Goal: Communication & Community: Ask a question

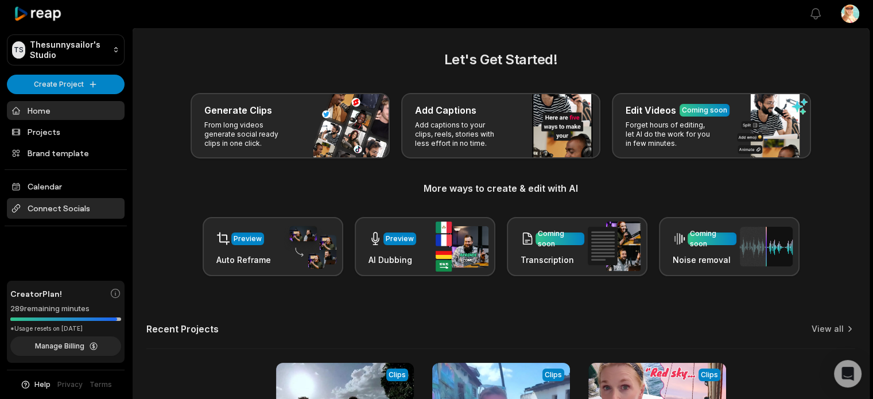
click at [50, 205] on span "Connect Socials" at bounding box center [66, 208] width 118 height 21
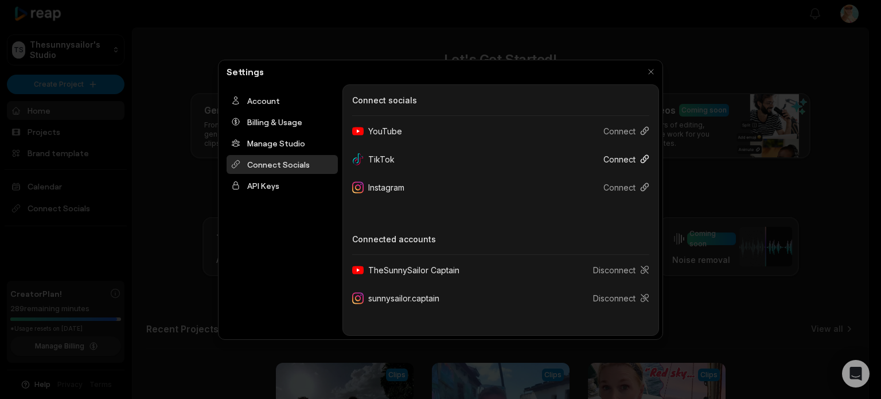
click at [609, 156] on button "Connect" at bounding box center [622, 159] width 55 height 21
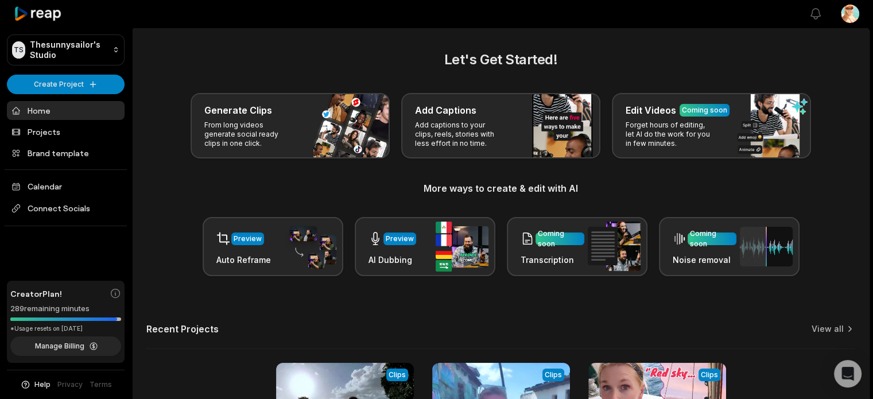
click at [37, 384] on span "Help" at bounding box center [42, 384] width 16 height 10
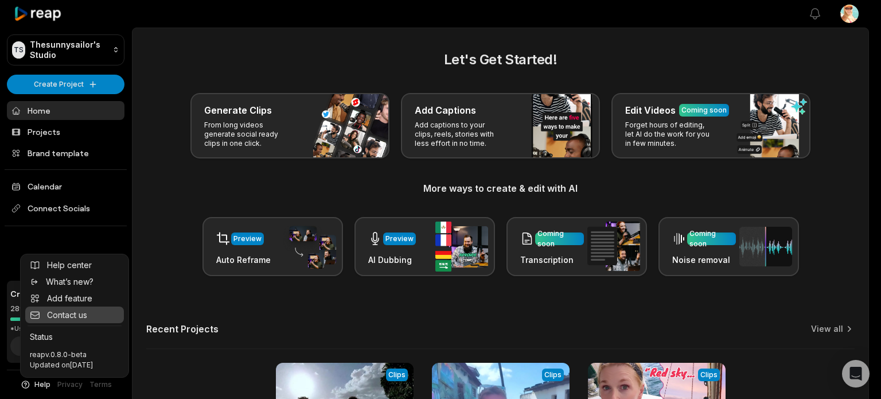
click at [72, 309] on span "Contact us" at bounding box center [67, 315] width 40 height 12
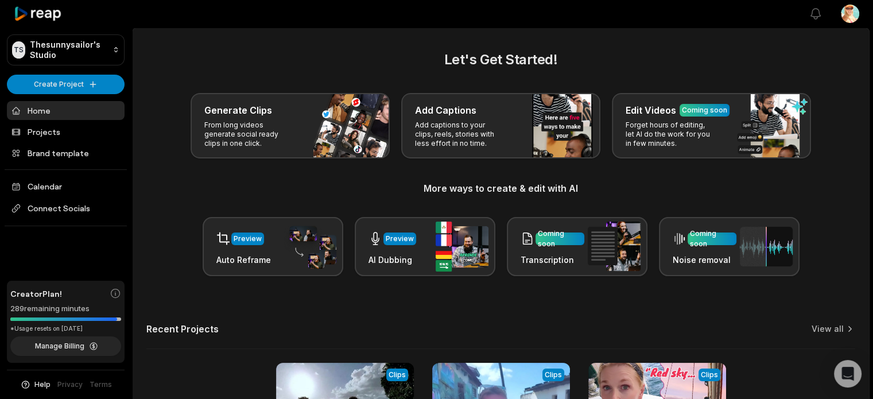
click at [42, 382] on span "Help" at bounding box center [42, 384] width 16 height 10
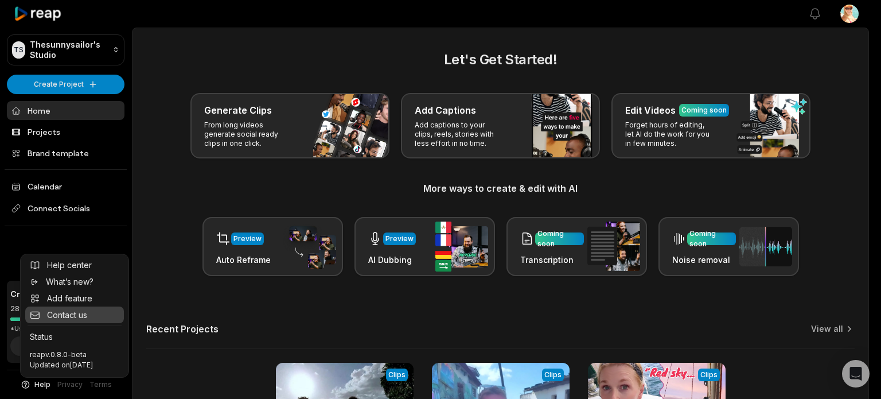
click at [71, 309] on span "Contact us" at bounding box center [67, 315] width 40 height 12
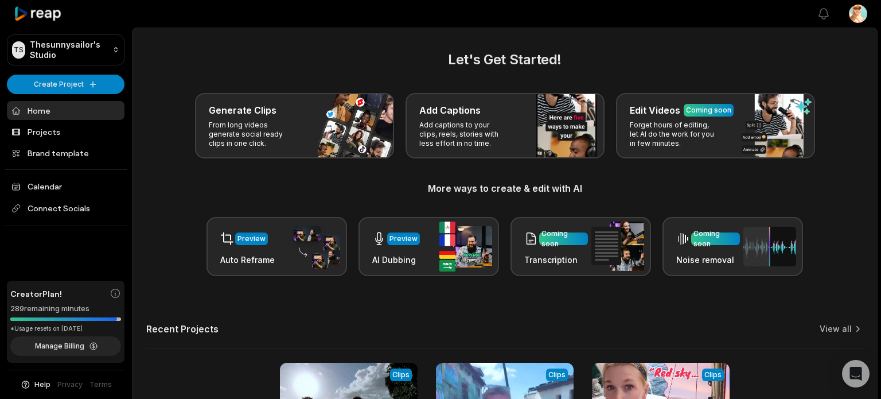
click at [847, 10] on html "TS Thesunnysailor's Studio Create Project Home Projects Brand template Calendar…" at bounding box center [440, 199] width 881 height 399
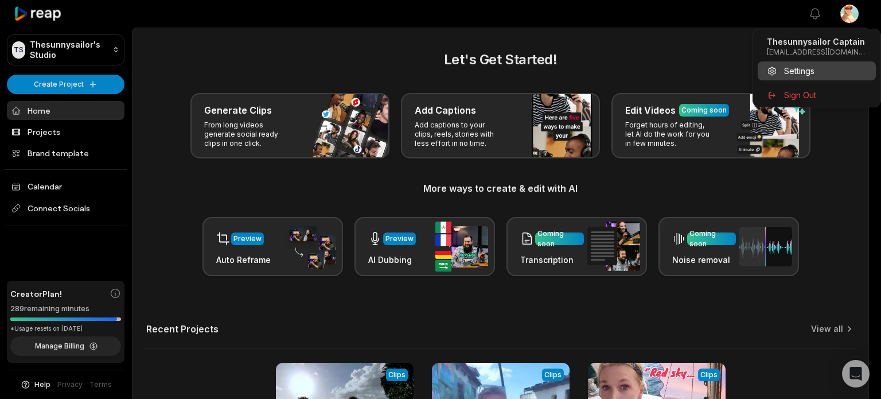
click at [789, 75] on span "Settings" at bounding box center [799, 71] width 30 height 12
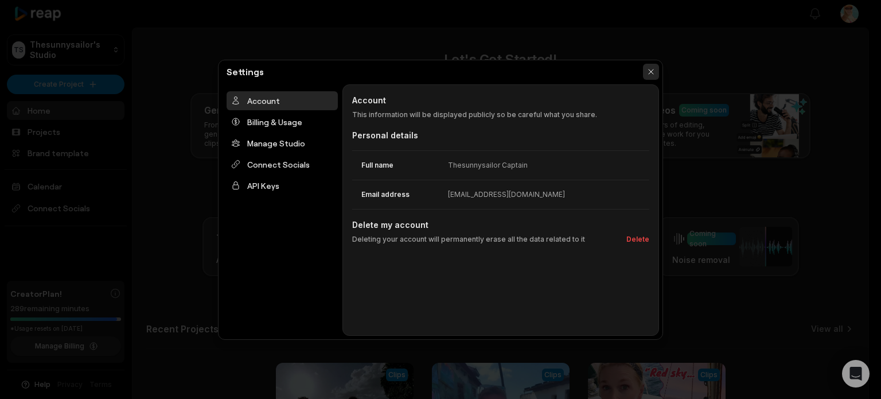
click at [650, 69] on button "button" at bounding box center [651, 72] width 16 height 16
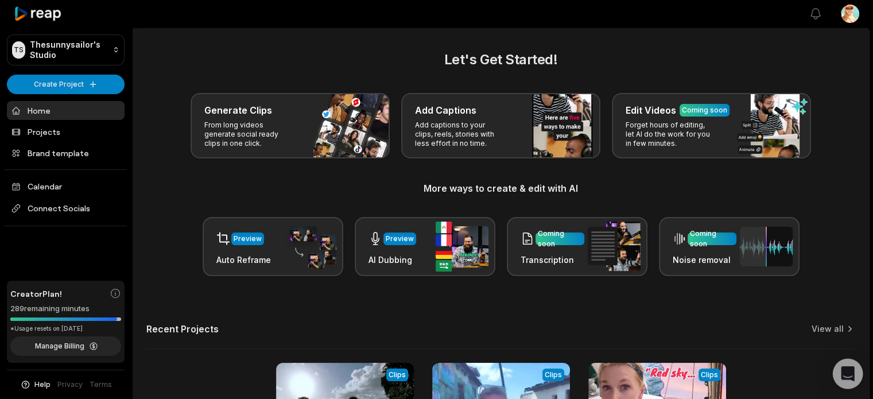
click at [845, 374] on icon "Open Intercom Messenger" at bounding box center [847, 373] width 13 height 15
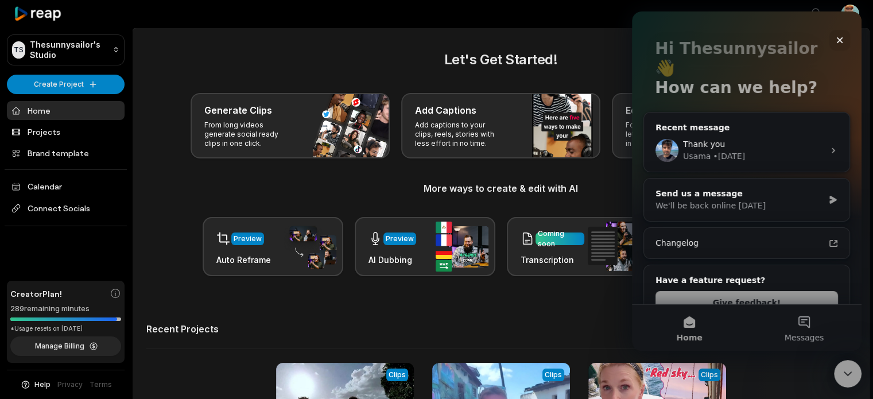
scroll to position [57, 0]
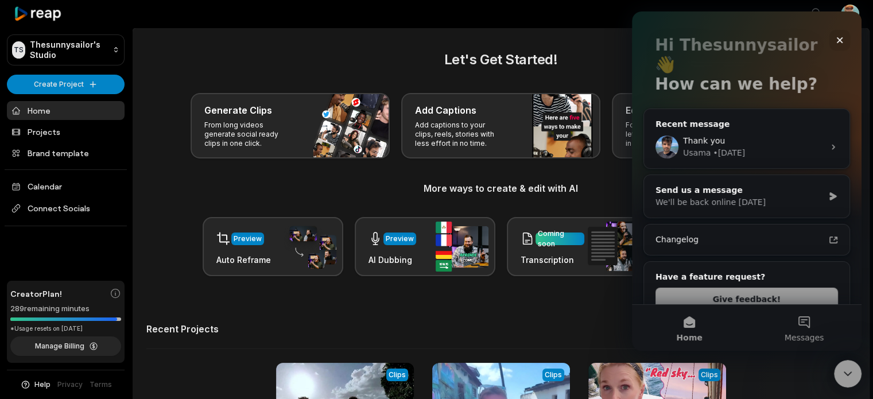
click at [805, 325] on button "Messages" at bounding box center [804, 328] width 115 height 46
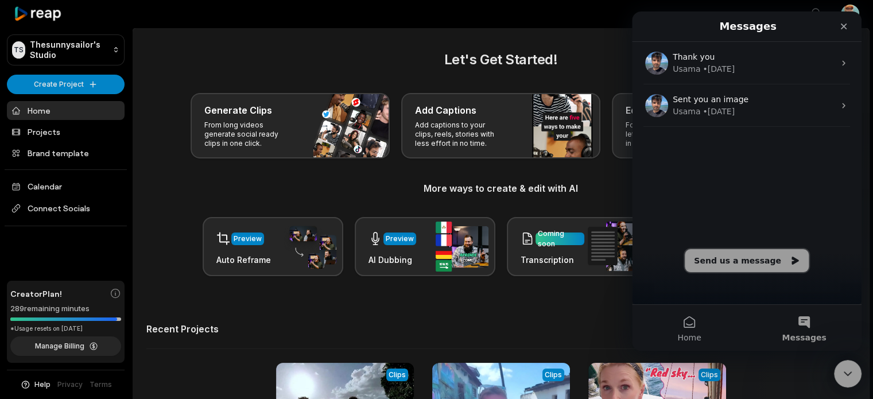
click at [740, 258] on button "Send us a message" at bounding box center [747, 260] width 124 height 23
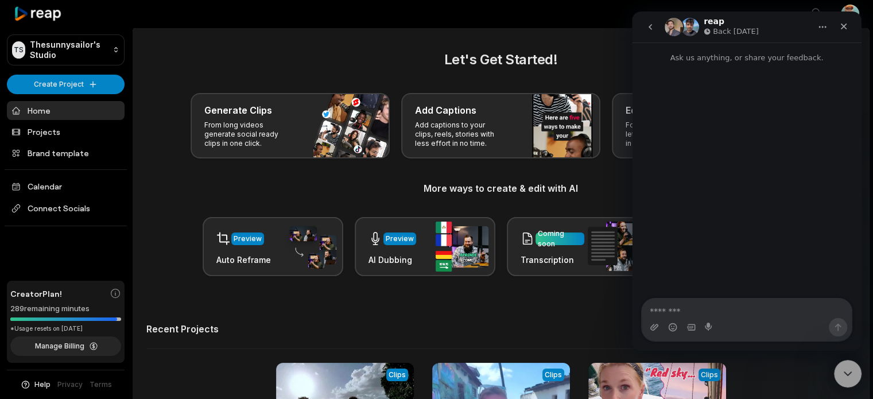
click at [667, 306] on textarea "Message…" at bounding box center [747, 308] width 210 height 20
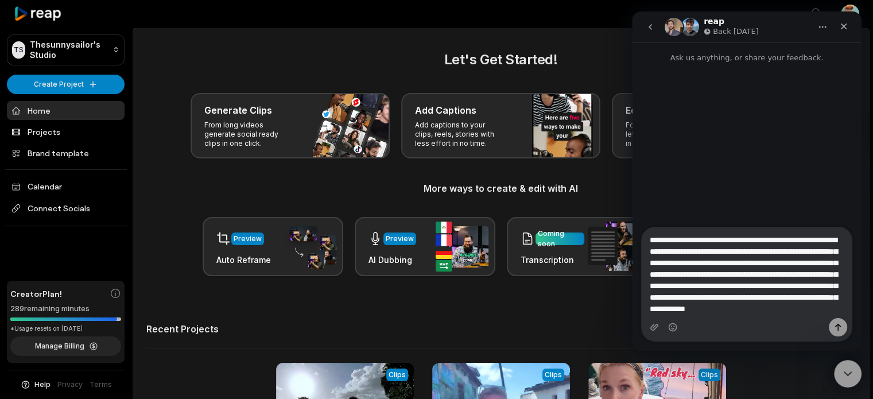
scroll to position [19, 0]
type textarea "**********"
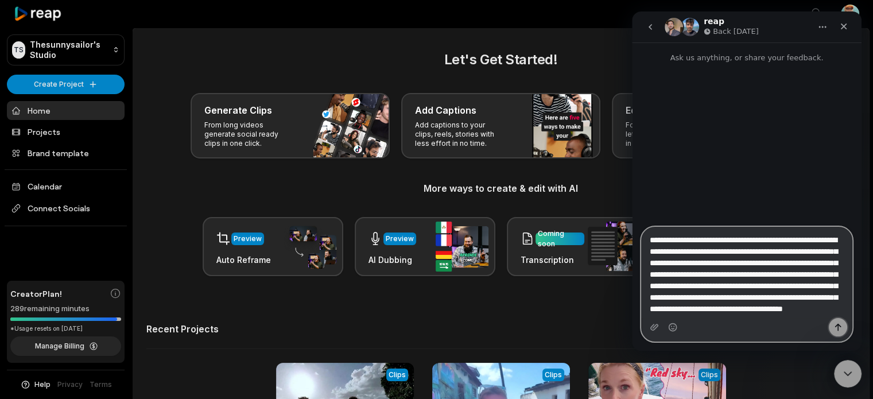
click at [840, 325] on icon "Send a message…" at bounding box center [837, 327] width 9 height 9
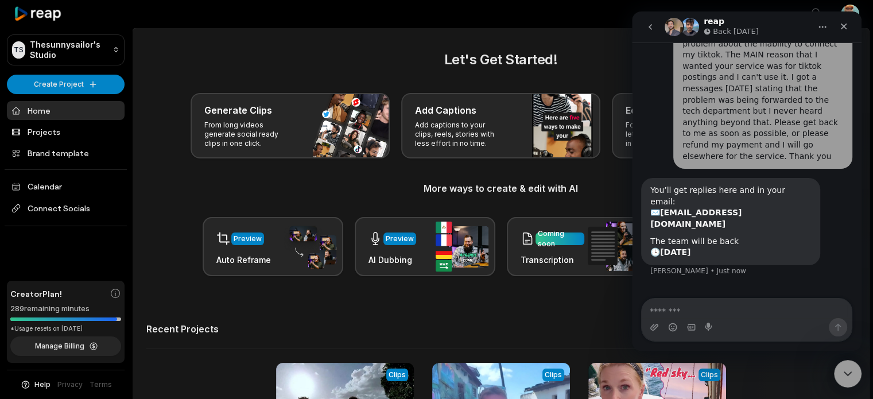
scroll to position [173, 0]
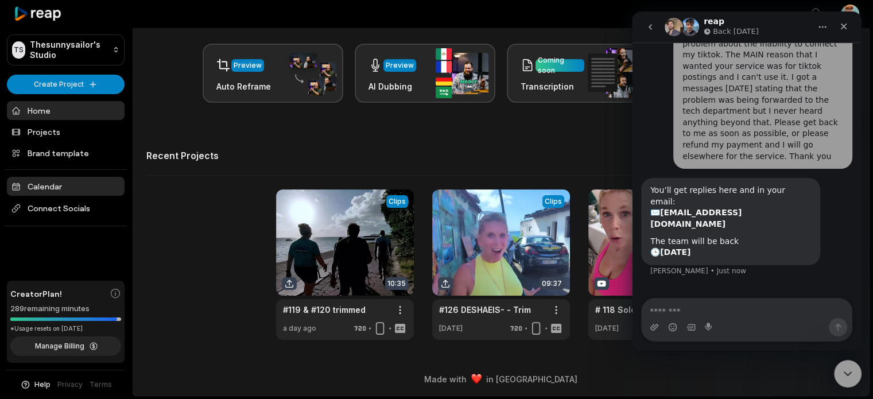
click at [59, 186] on link "Calendar" at bounding box center [66, 186] width 118 height 19
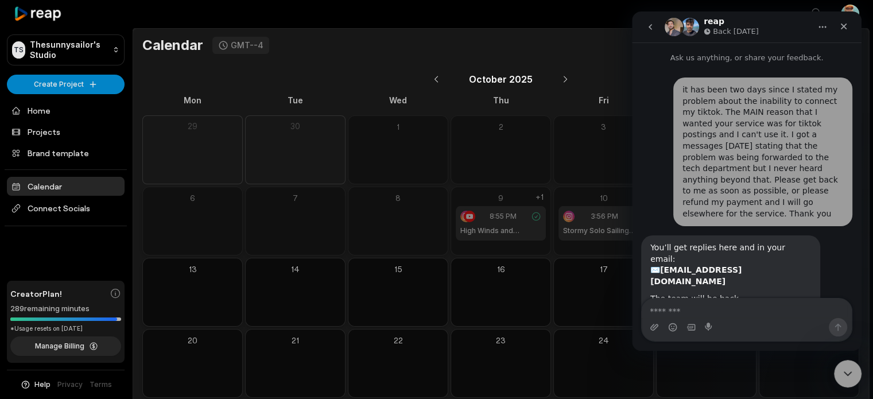
scroll to position [57, 0]
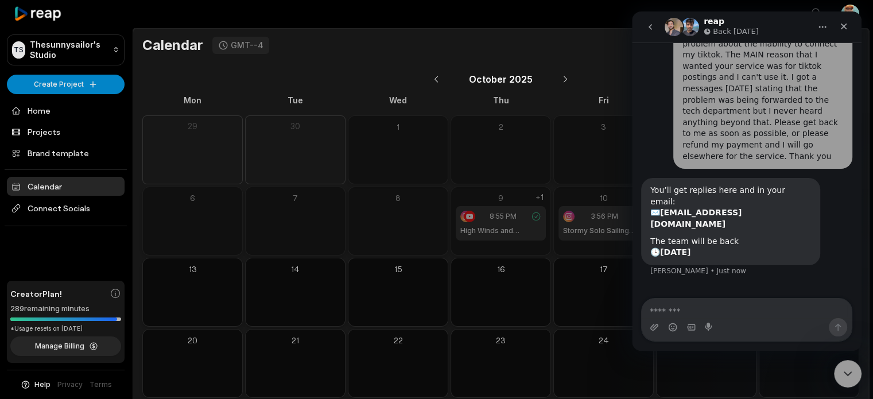
click at [651, 27] on icon "go back" at bounding box center [650, 26] width 9 height 9
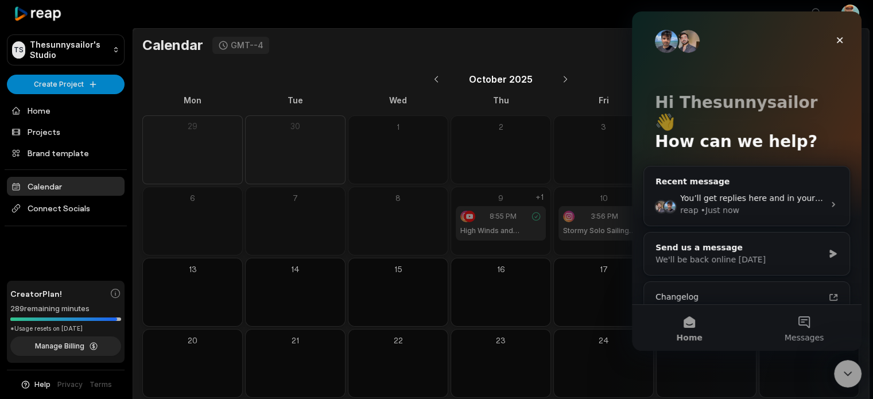
scroll to position [0, 0]
click at [837, 40] on icon "Close" at bounding box center [839, 40] width 9 height 9
